Goal: Task Accomplishment & Management: Manage account settings

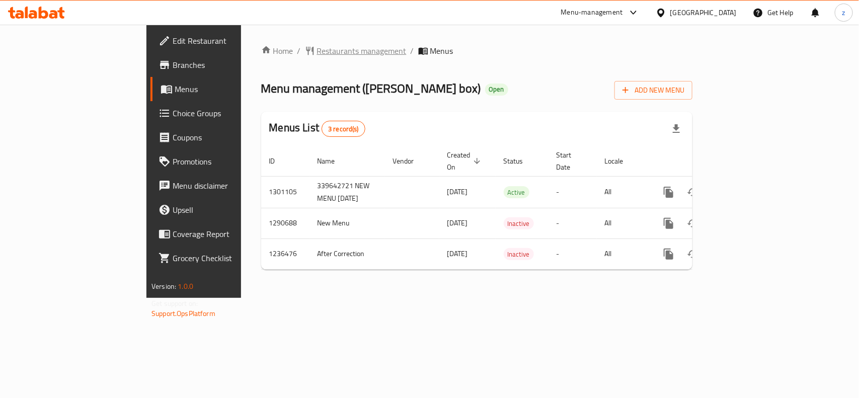
click at [317, 51] on span "Restaurants management" at bounding box center [362, 51] width 90 height 12
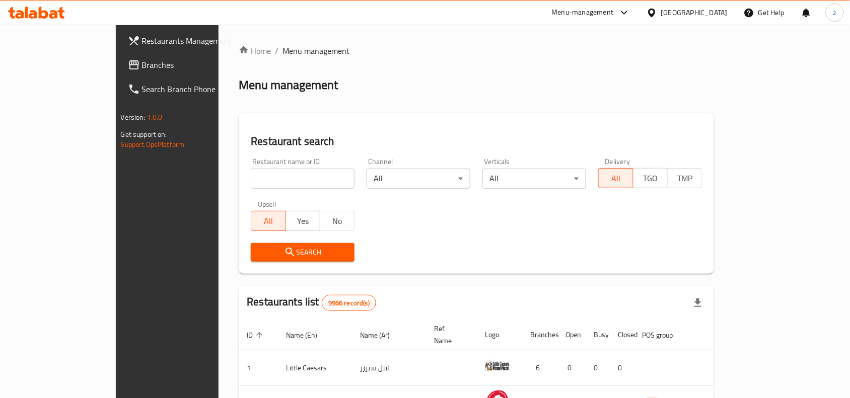
click at [142, 68] on span "Branches" at bounding box center [196, 65] width 108 height 12
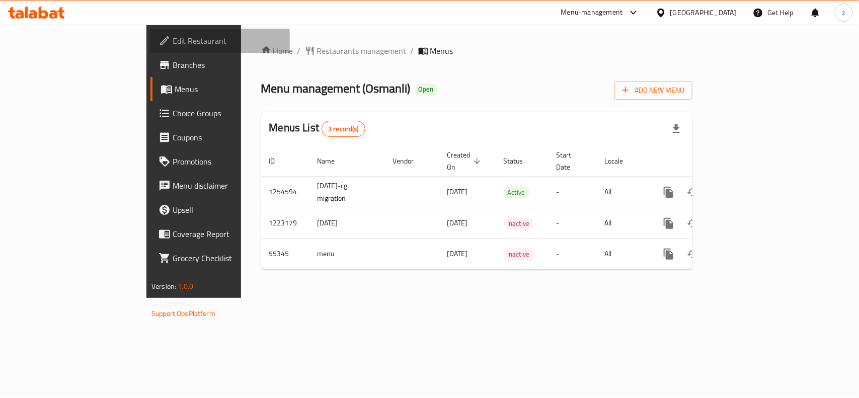
click at [173, 42] on span "Edit Restaurant" at bounding box center [227, 41] width 109 height 12
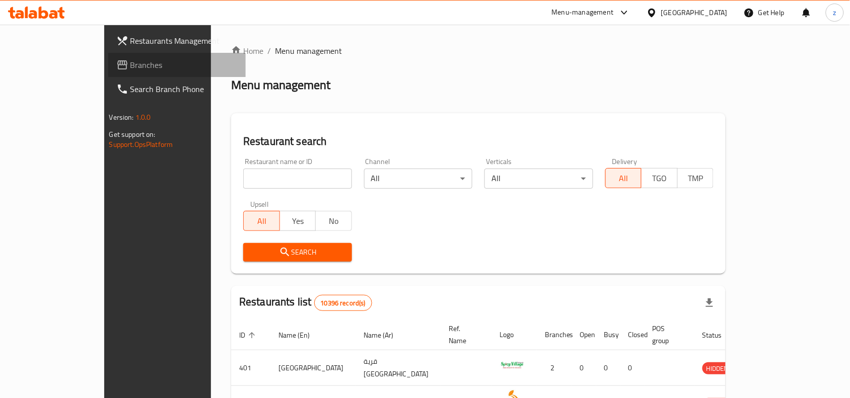
click at [116, 66] on icon at bounding box center [122, 65] width 12 height 12
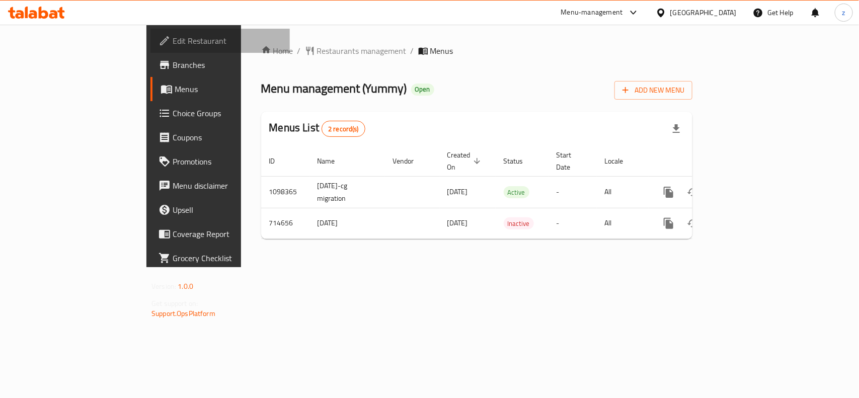
click at [173, 40] on span "Edit Restaurant" at bounding box center [227, 41] width 109 height 12
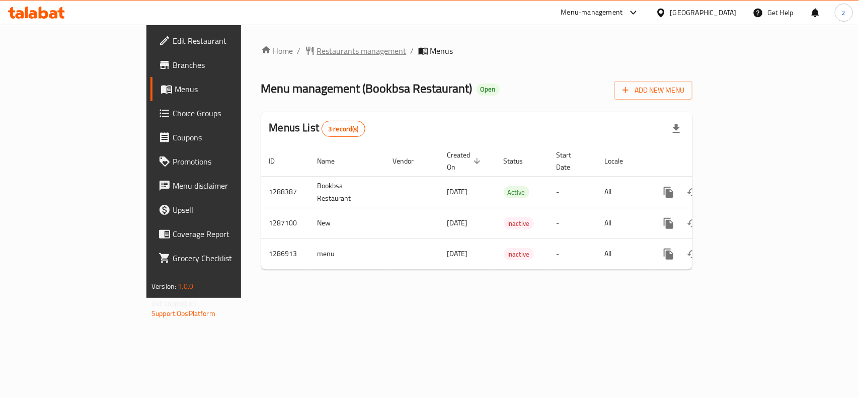
click at [317, 51] on span "Restaurants management" at bounding box center [362, 51] width 90 height 12
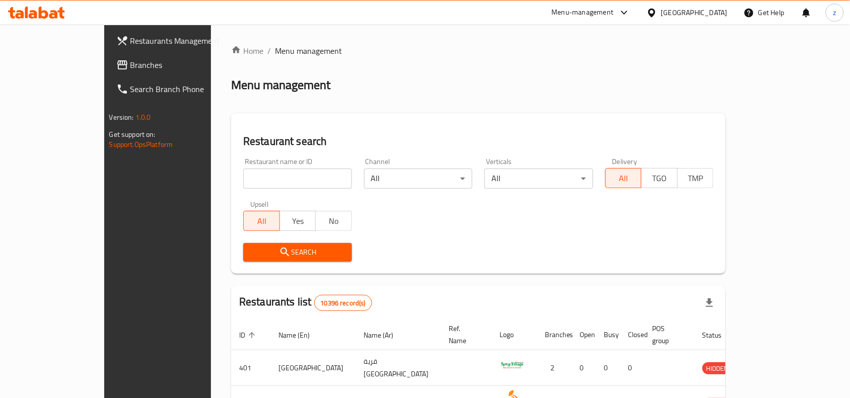
click at [130, 67] on span "Branches" at bounding box center [184, 65] width 108 height 12
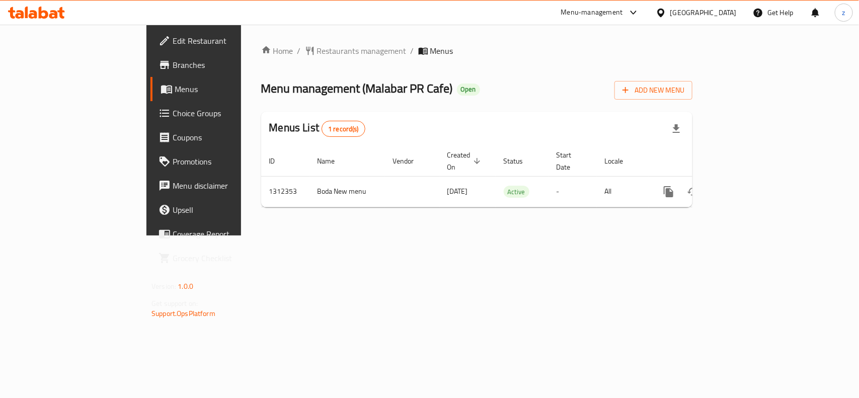
click at [173, 44] on span "Edit Restaurant" at bounding box center [227, 41] width 109 height 12
